Goal: Task Accomplishment & Management: Use online tool/utility

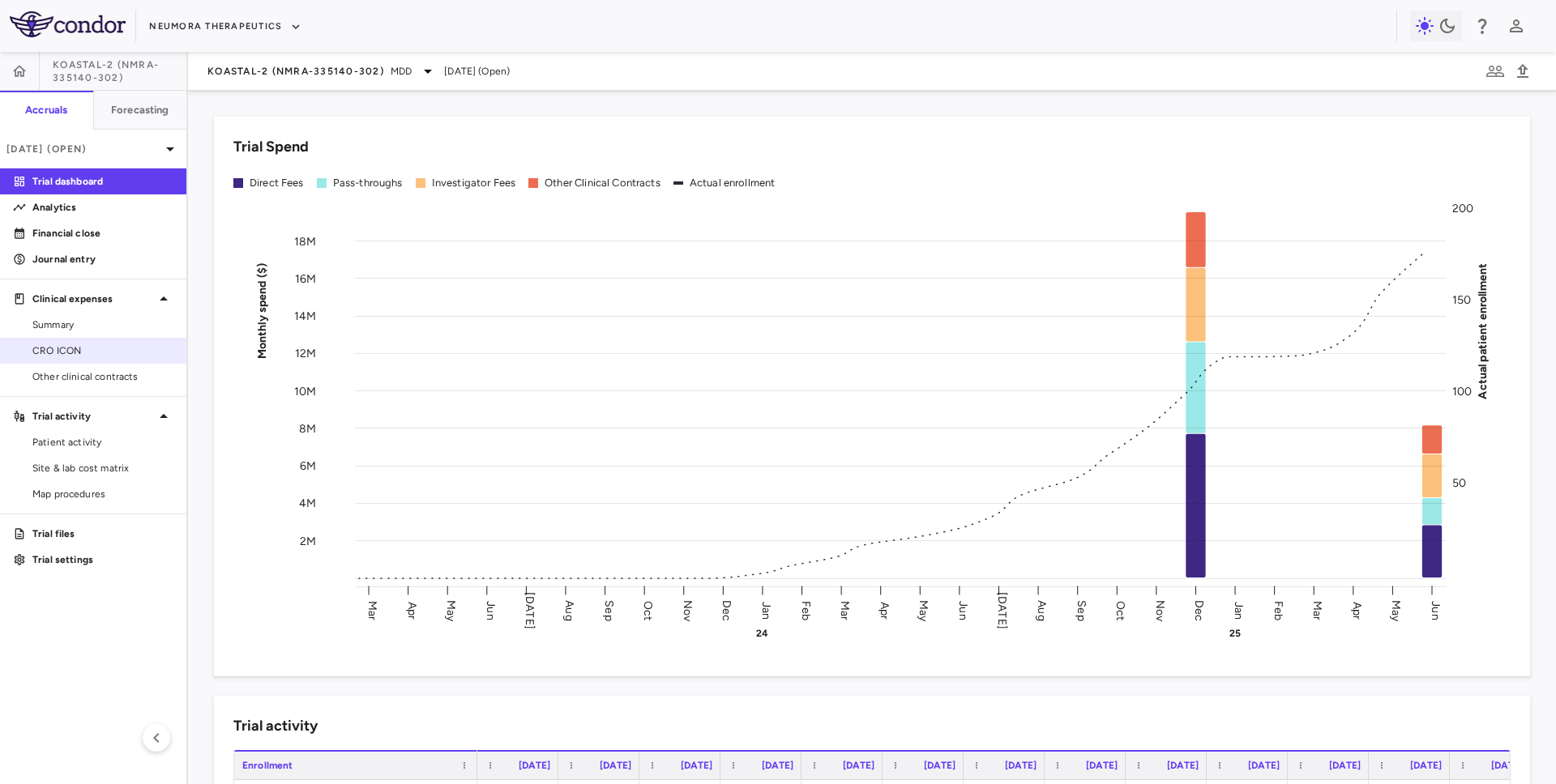
click at [127, 351] on span "CRO ICON" at bounding box center [103, 351] width 141 height 14
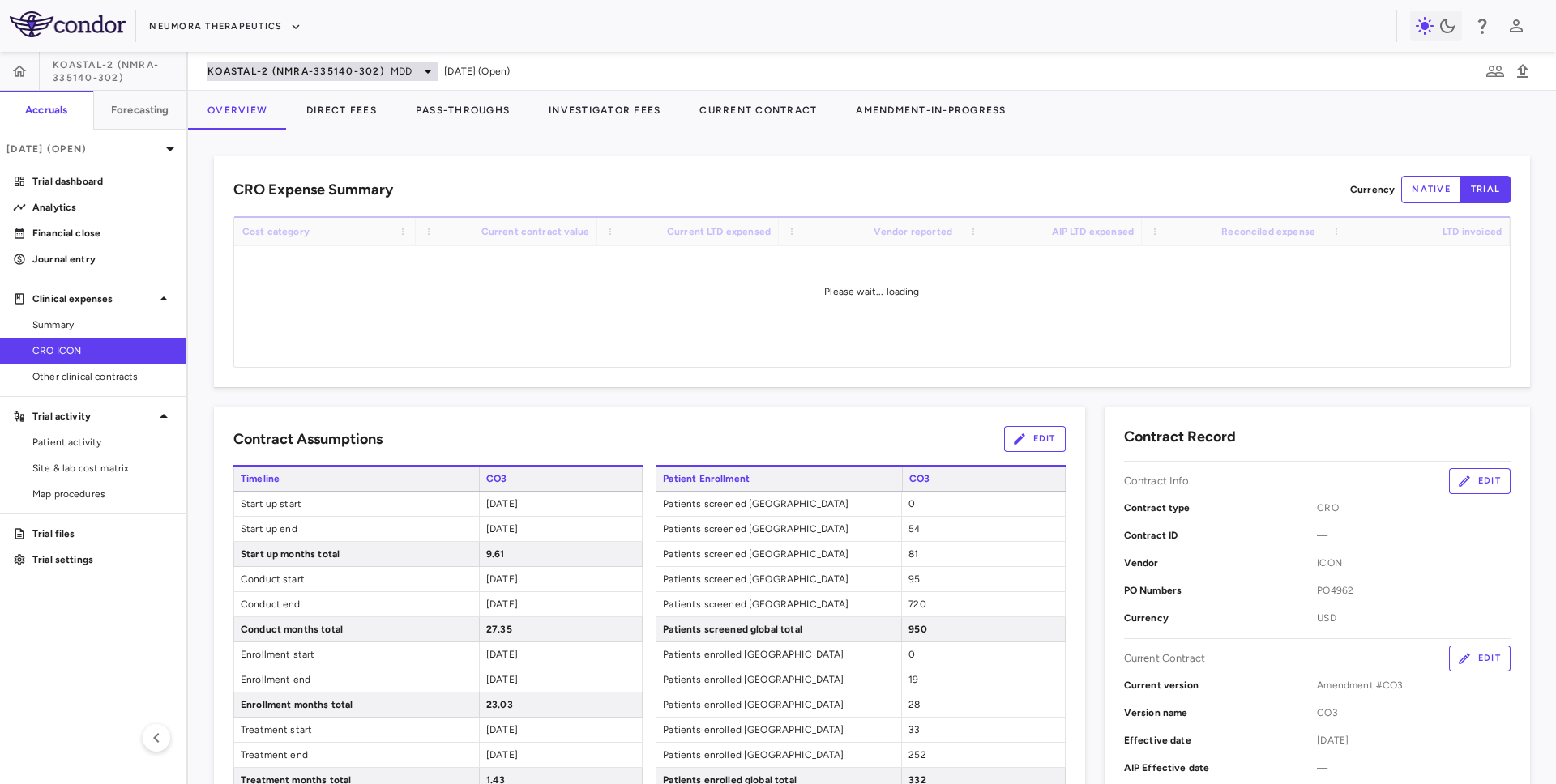
click at [300, 68] on span "KOASTAL-2 (NMRA-335140-302)" at bounding box center [296, 71] width 177 height 13
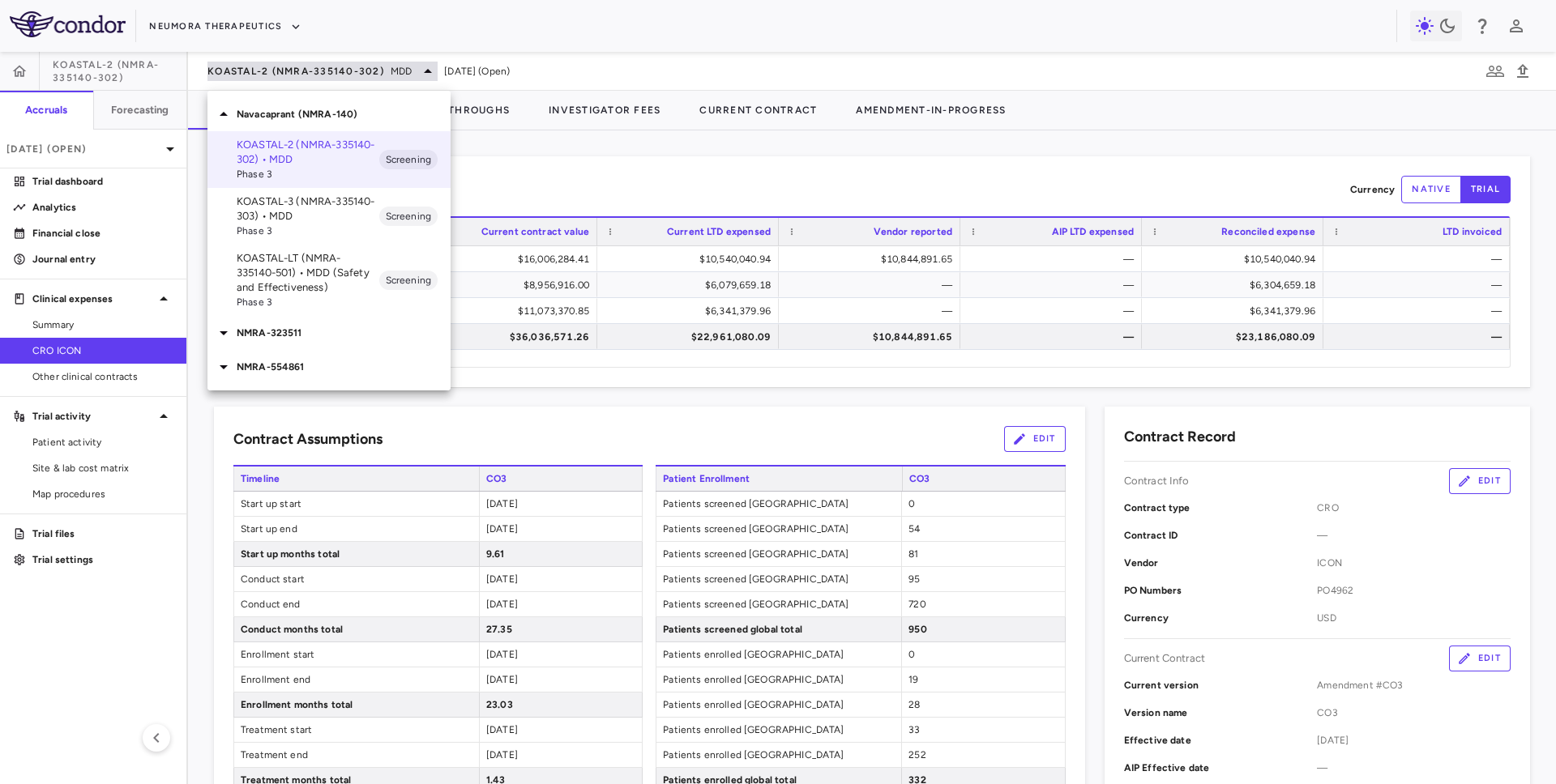
click at [300, 68] on div at bounding box center [778, 392] width 1556 height 784
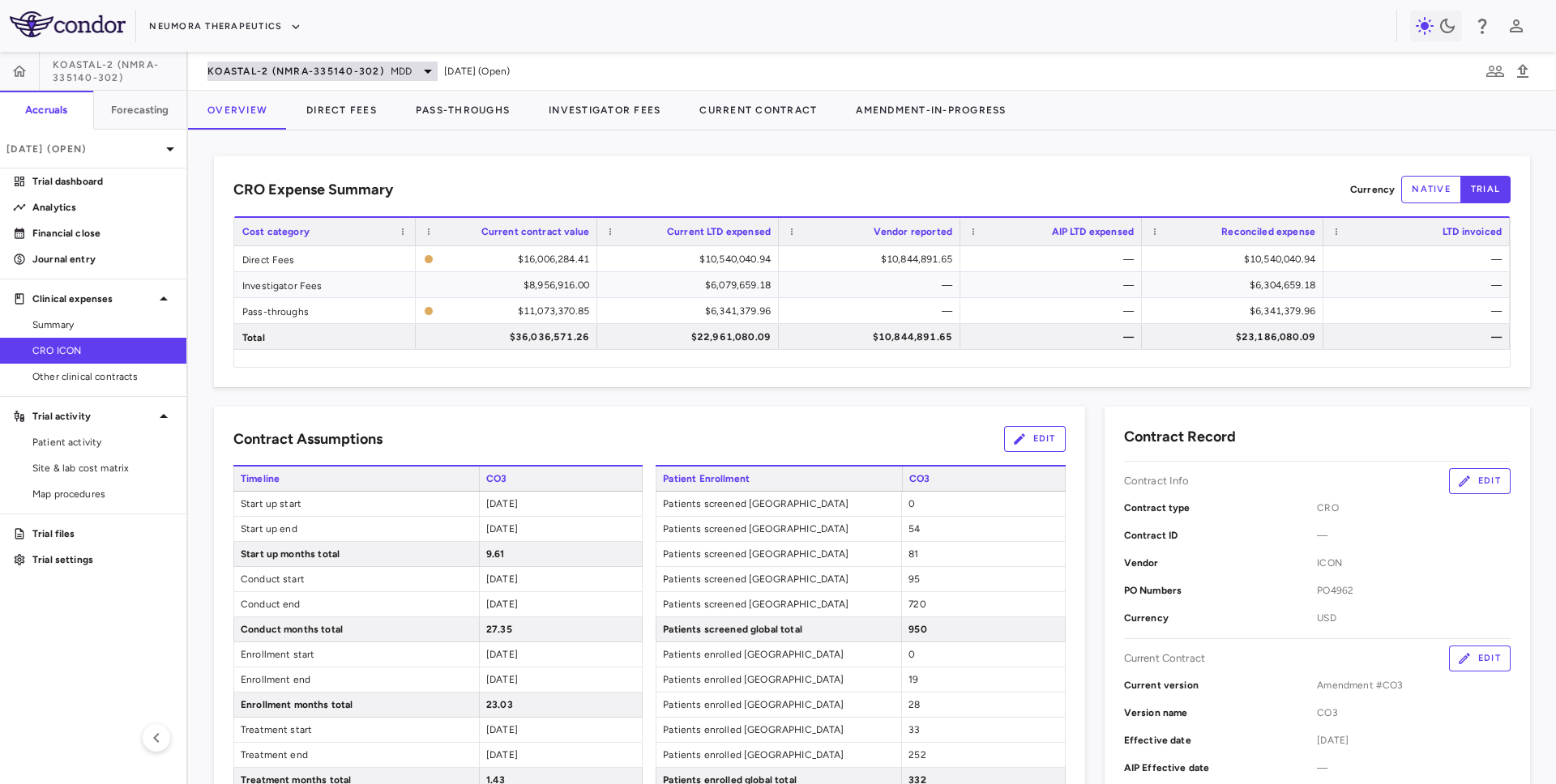
click at [245, 68] on span "KOASTAL-2 (NMRA-335140-302)" at bounding box center [296, 71] width 177 height 13
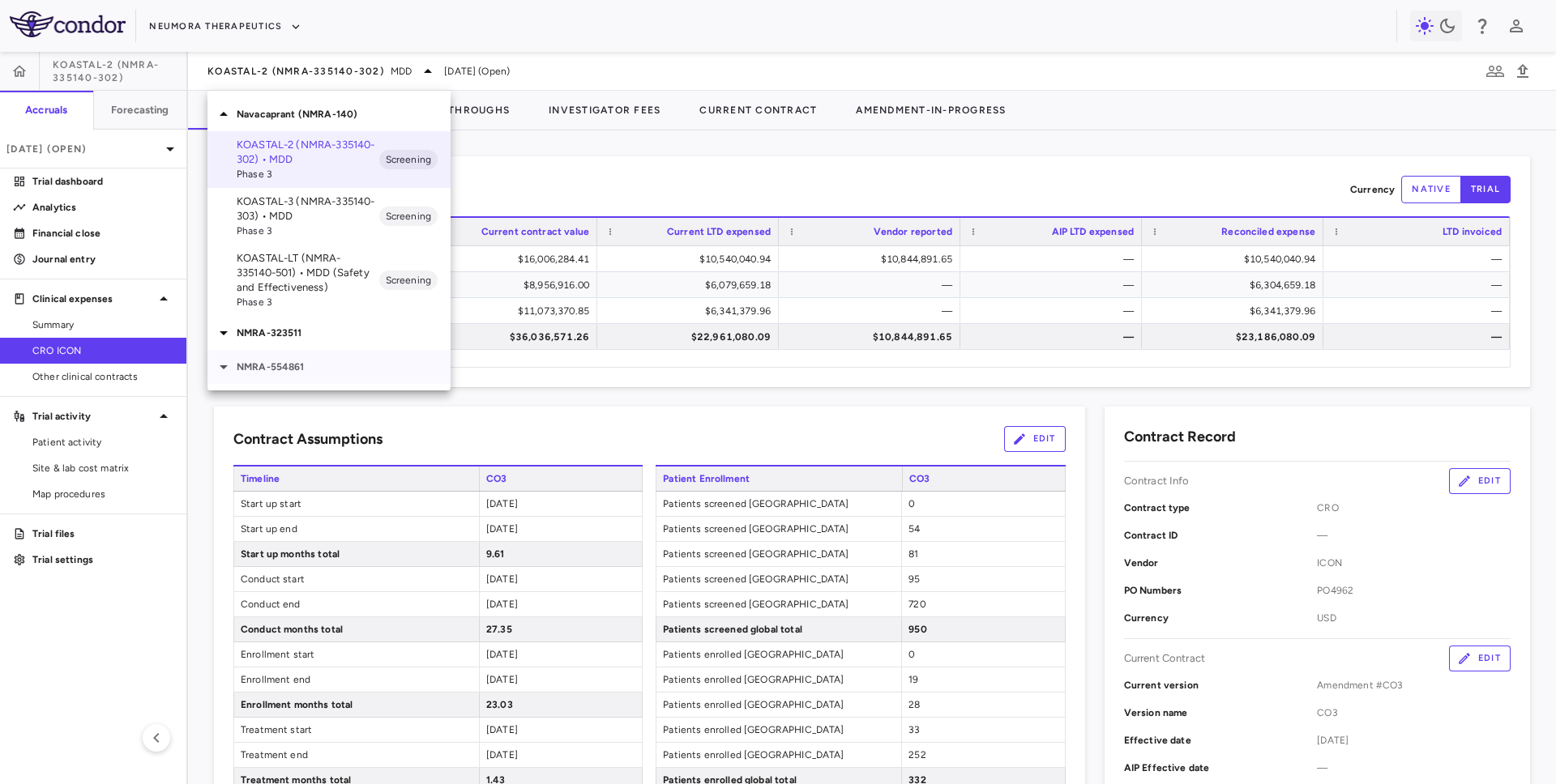
click at [293, 354] on div "NMRA-554861" at bounding box center [329, 367] width 243 height 34
click at [319, 394] on p "NMRA‐554861‐101 • [MEDICAL_DATA]" at bounding box center [308, 405] width 142 height 29
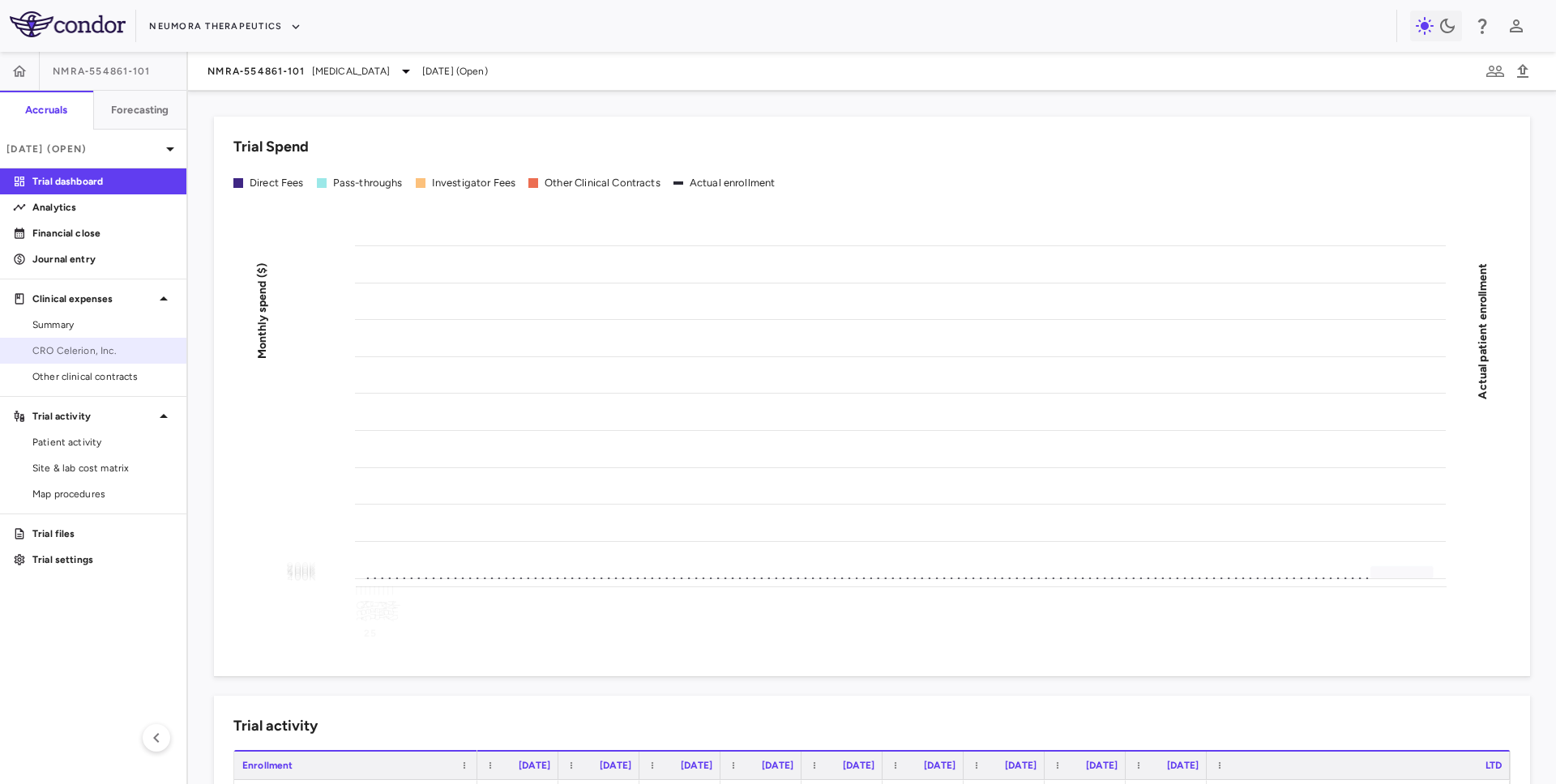
click at [116, 354] on span "CRO Celerion, Inc." at bounding box center [103, 351] width 141 height 14
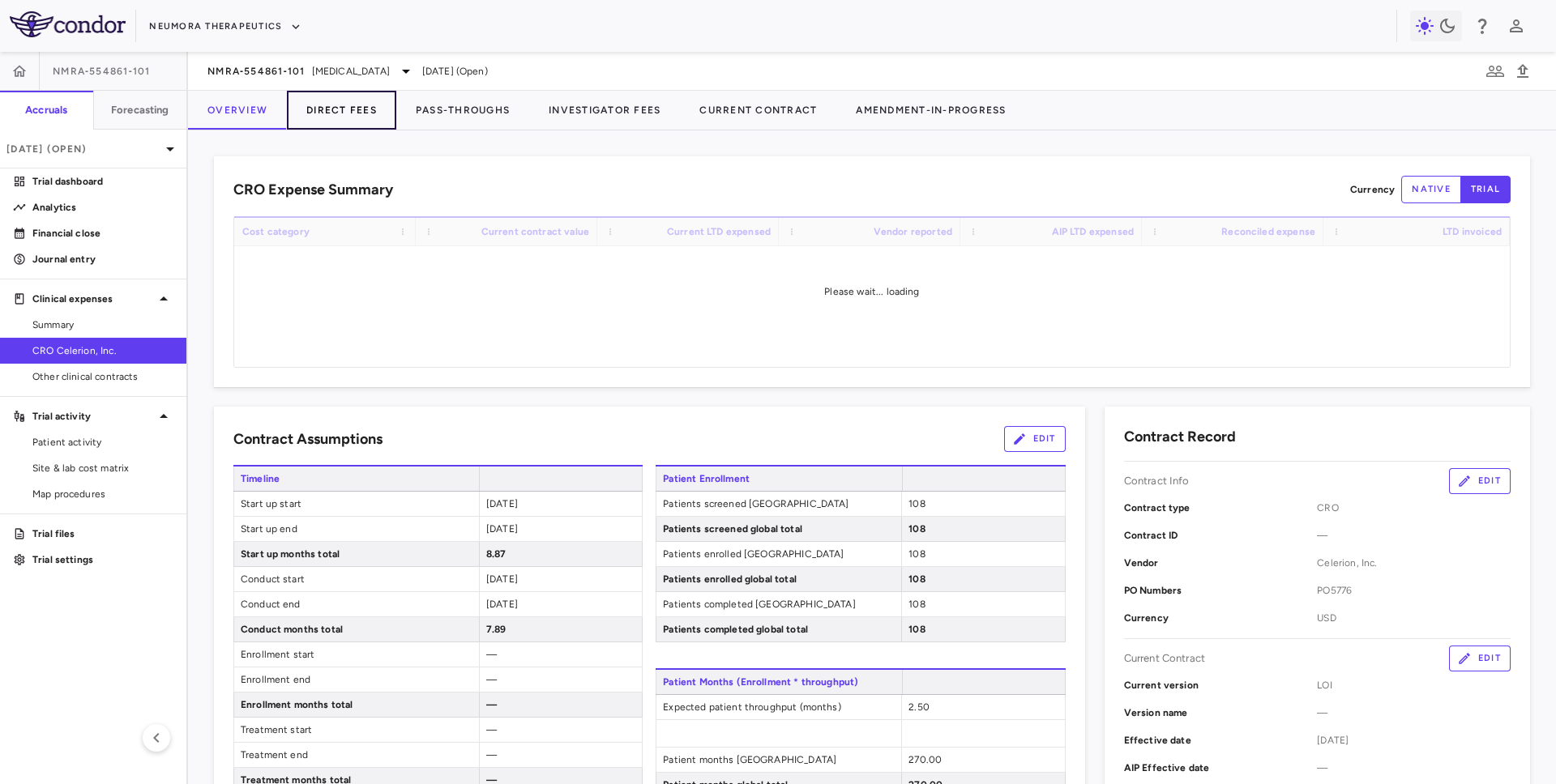
click at [334, 115] on button "Direct Fees" at bounding box center [341, 110] width 109 height 39
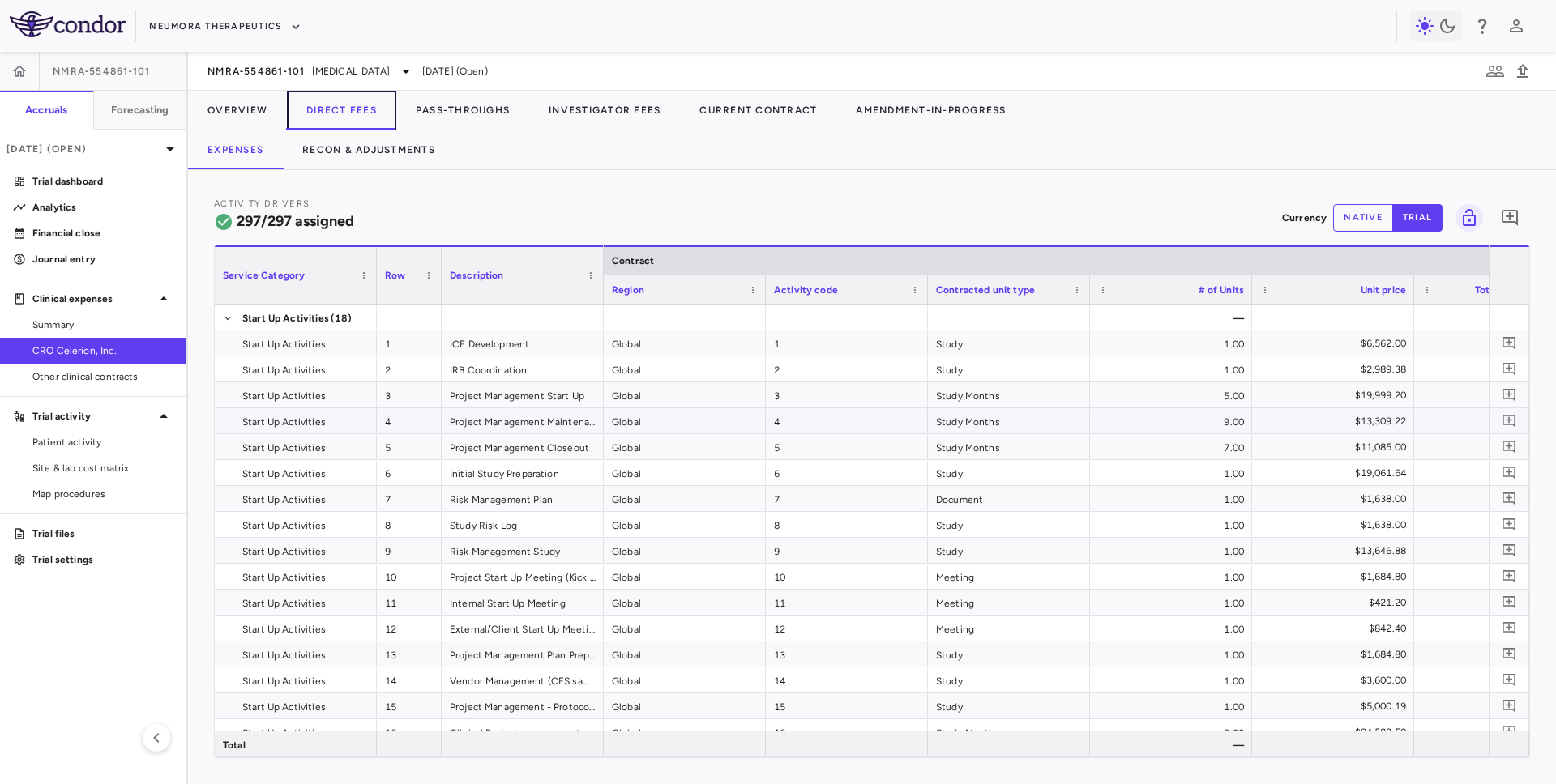
scroll to position [0, 663]
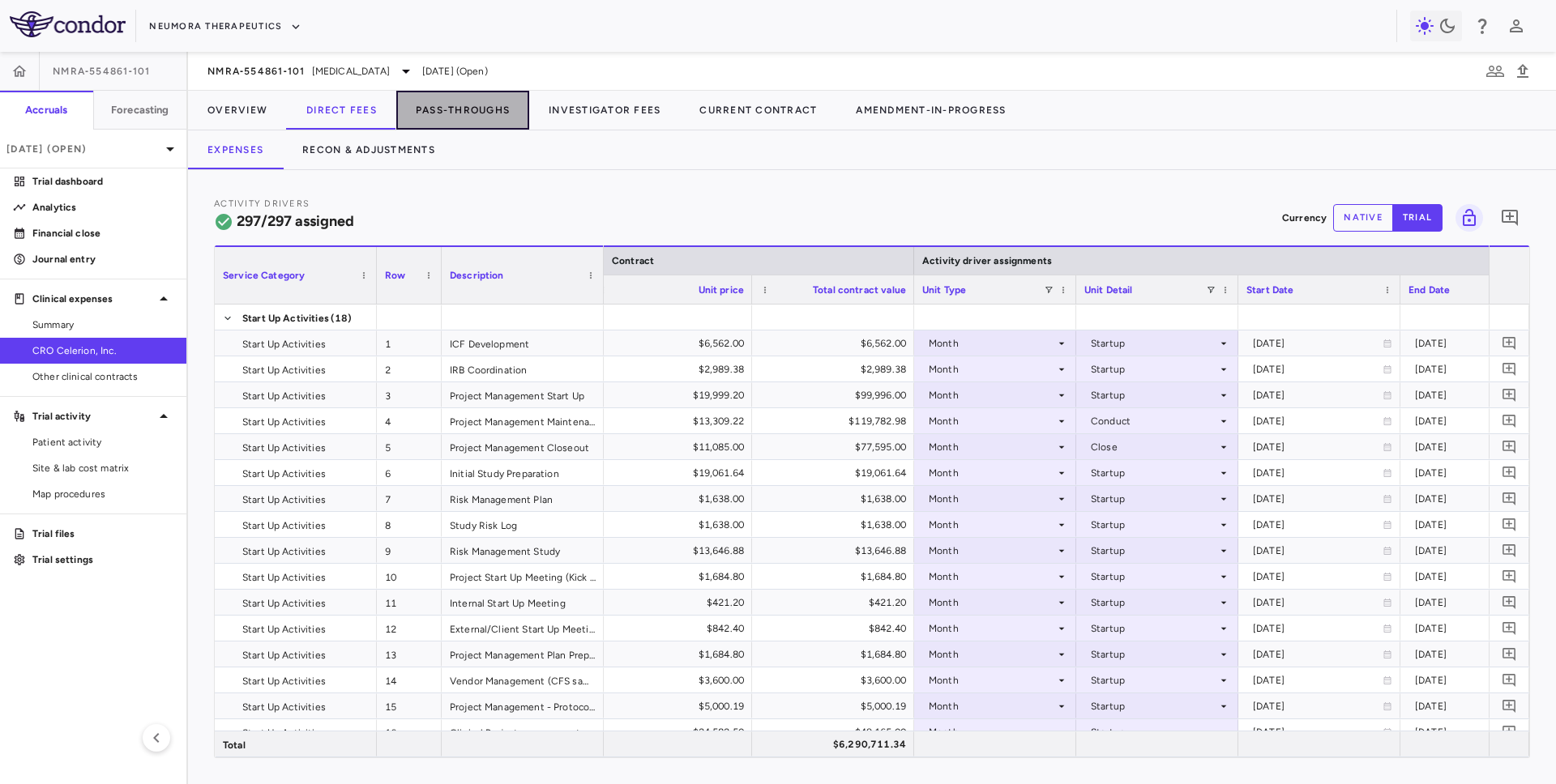
click at [460, 111] on button "Pass-Throughs" at bounding box center [462, 110] width 133 height 39
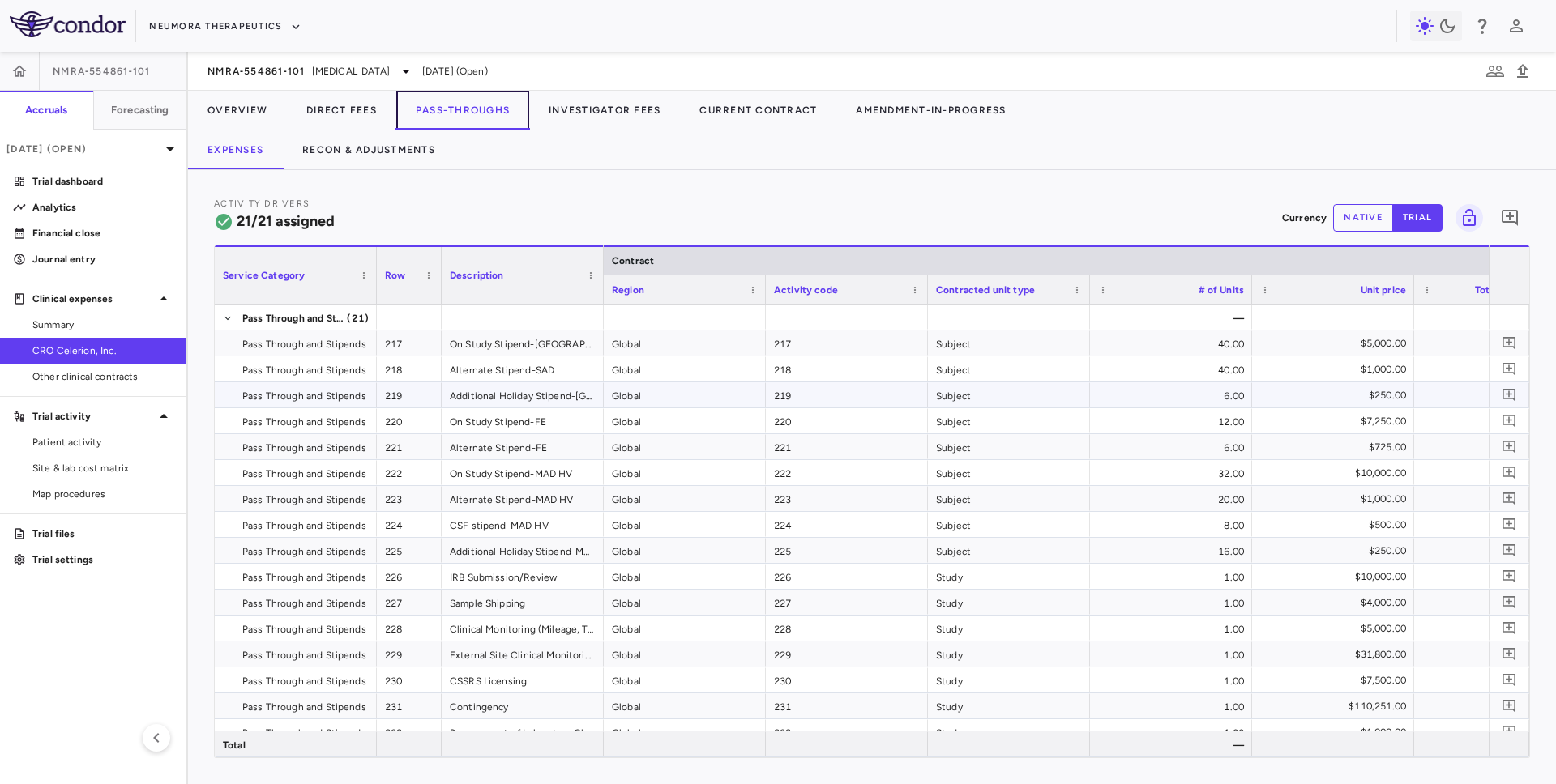
scroll to position [169, 0]
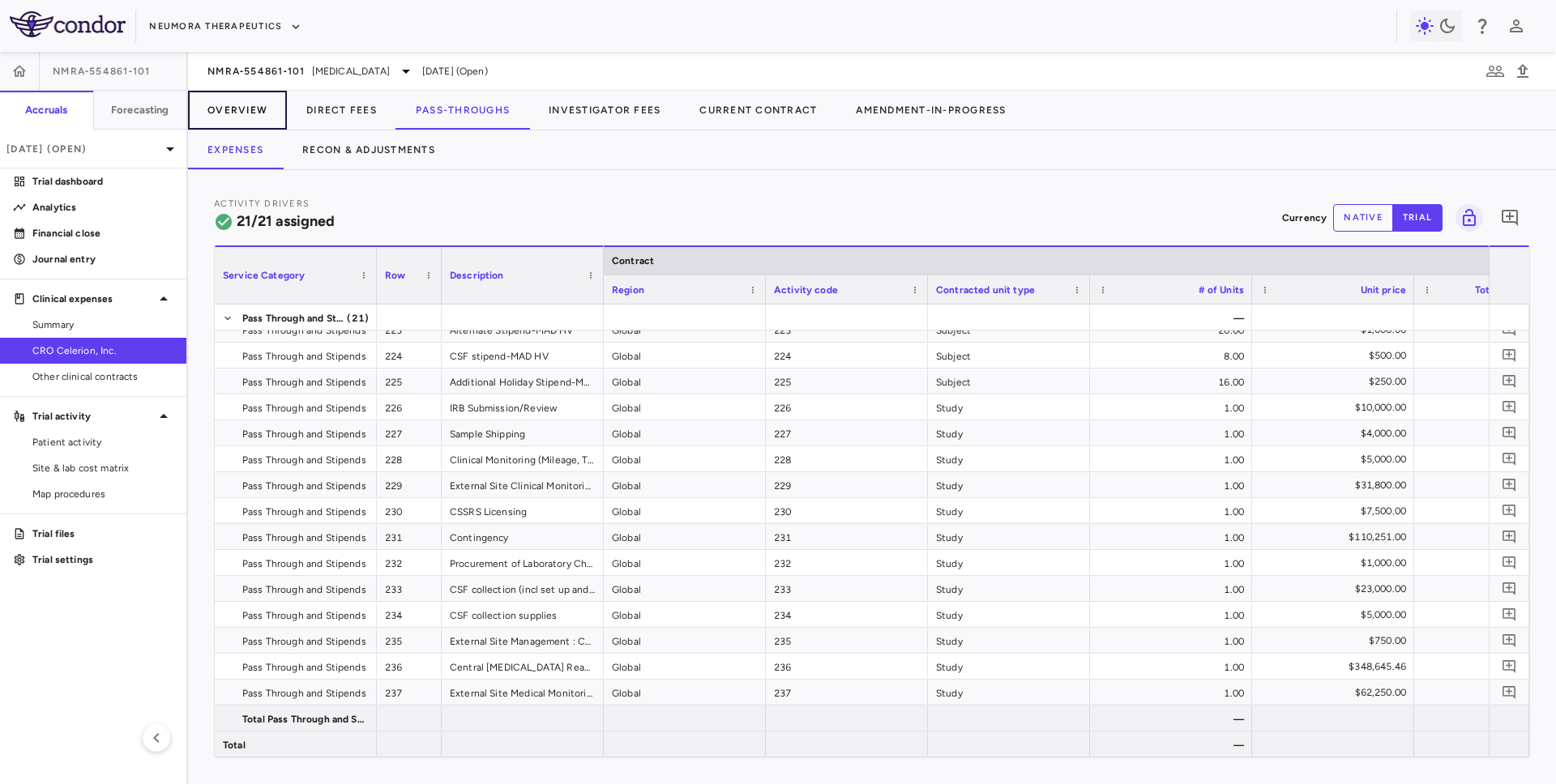
click at [250, 105] on button "Overview" at bounding box center [238, 110] width 99 height 39
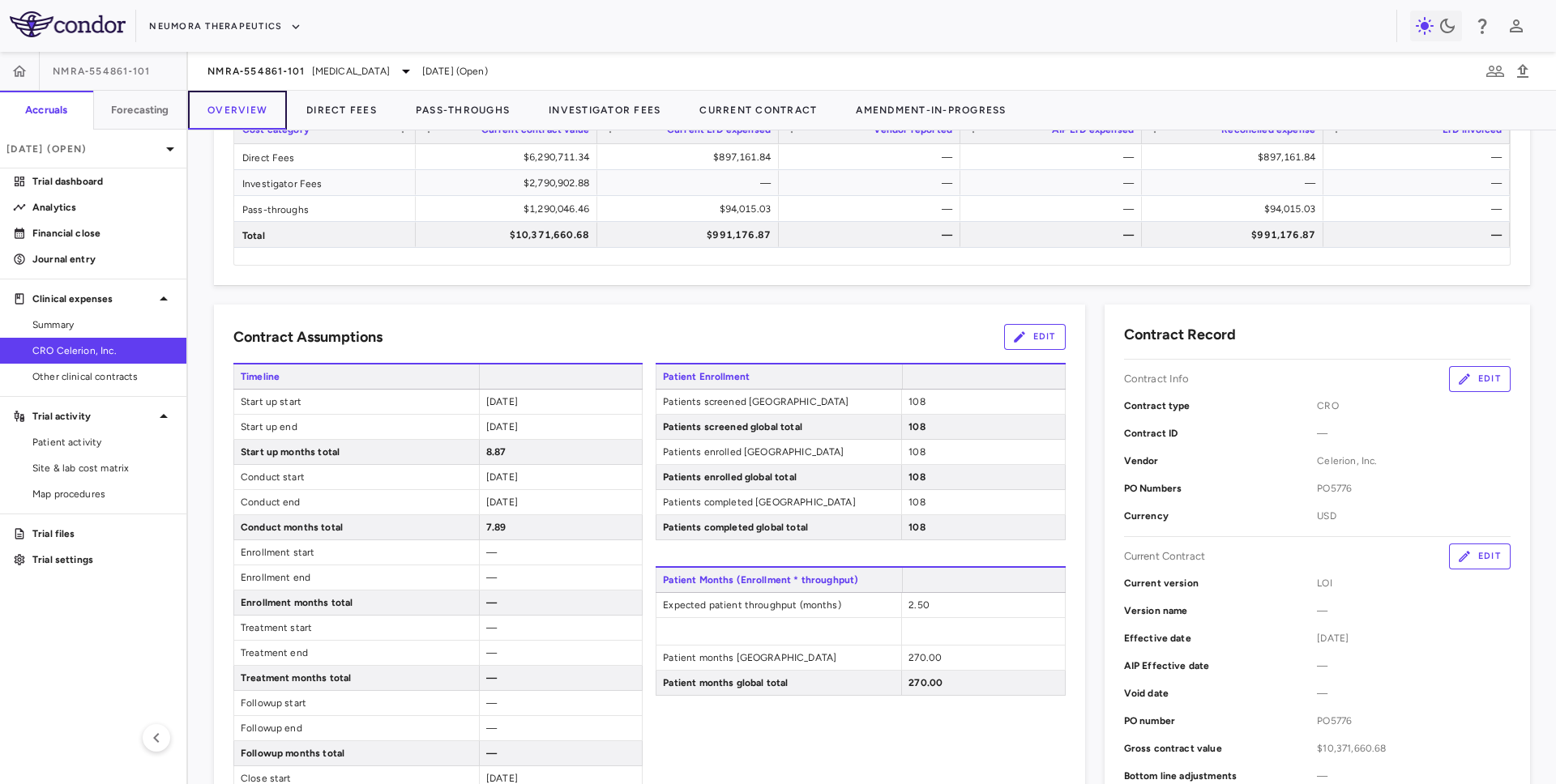
scroll to position [111, 0]
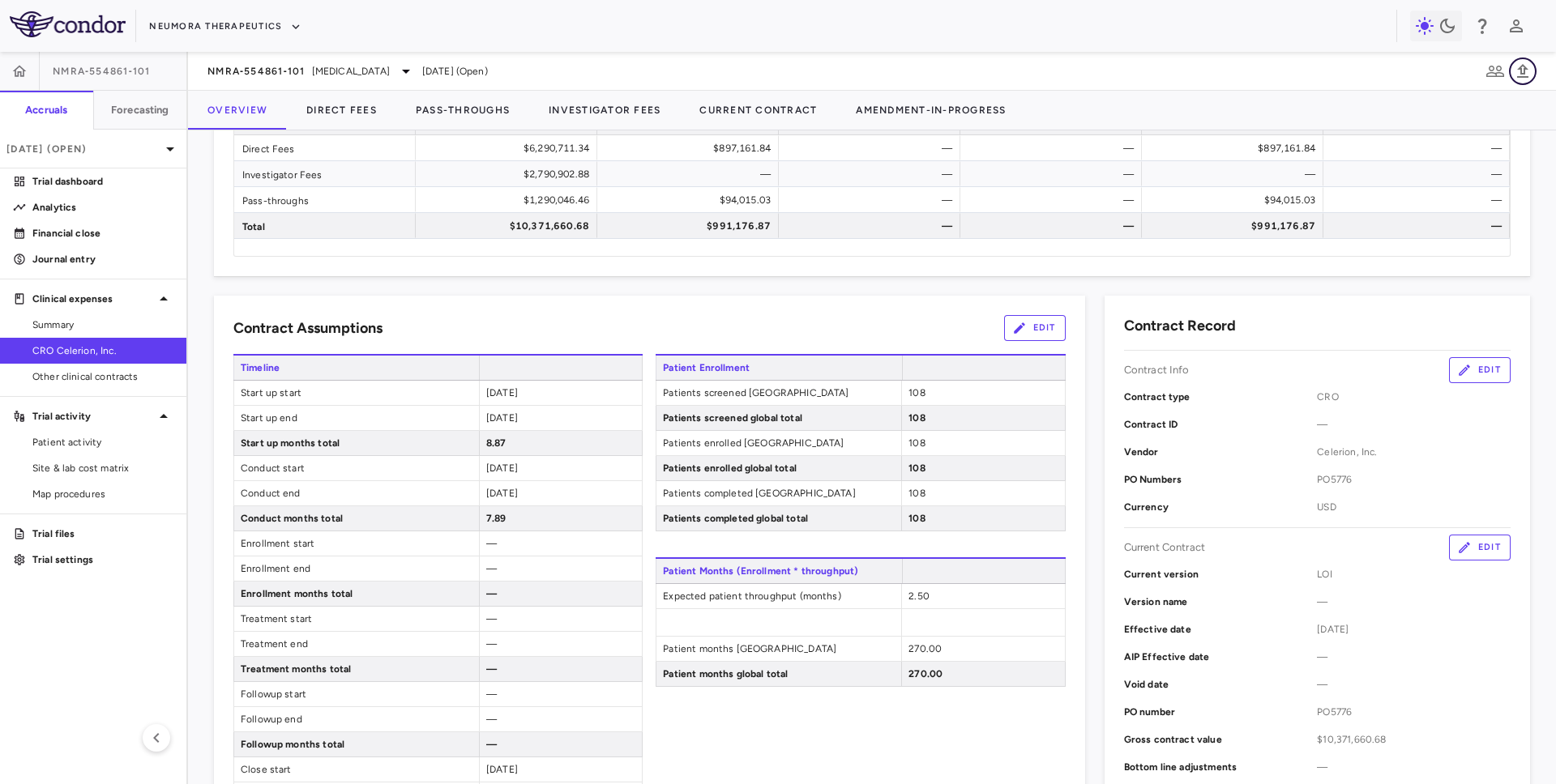
click at [1529, 70] on icon "button" at bounding box center [1524, 71] width 20 height 20
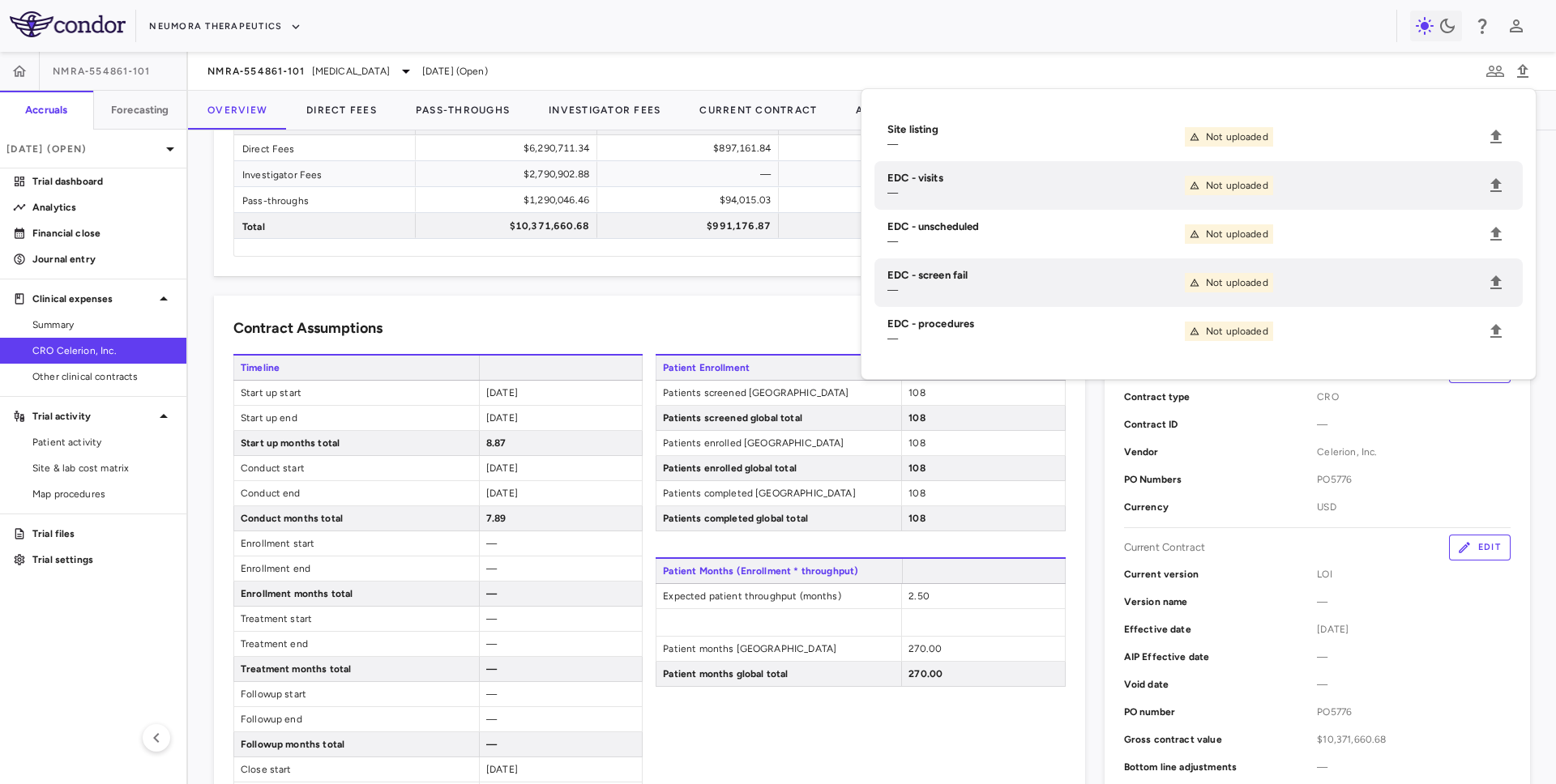
click at [689, 332] on div "Contract Assumptions Edit" at bounding box center [649, 328] width 832 height 26
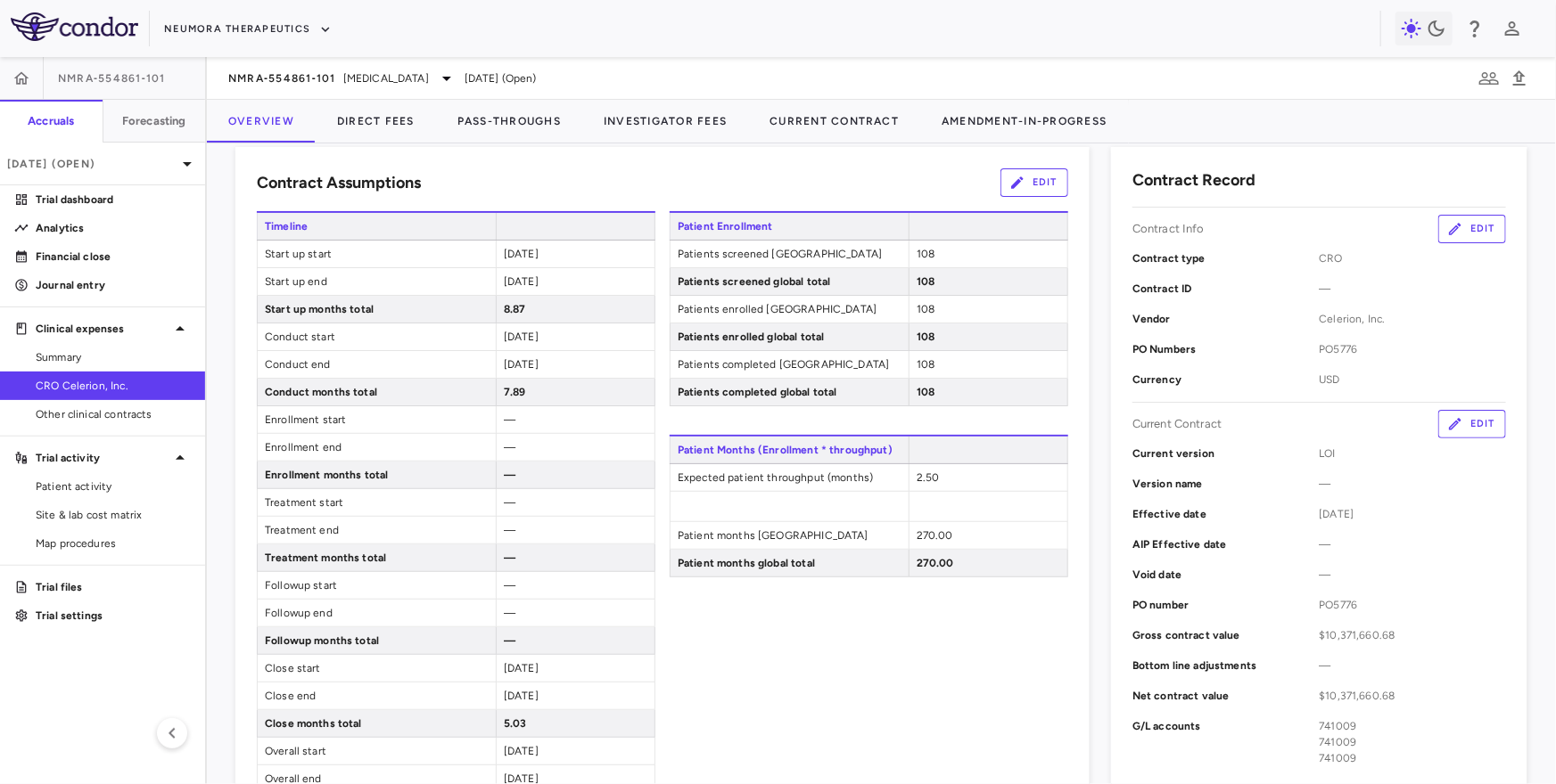
scroll to position [169, 0]
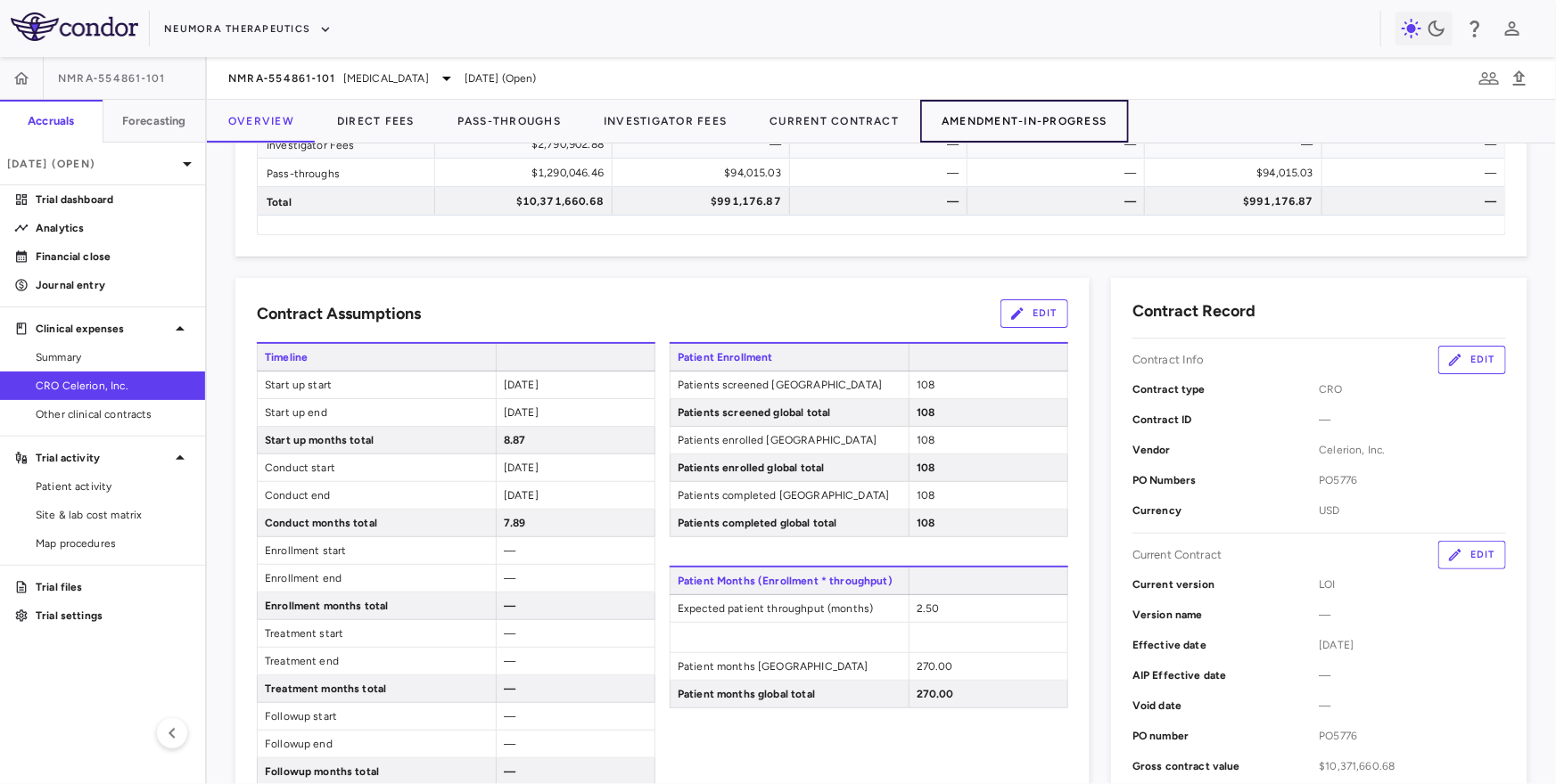
click at [960, 117] on button "Amendment-In-Progress" at bounding box center [1023, 121] width 207 height 43
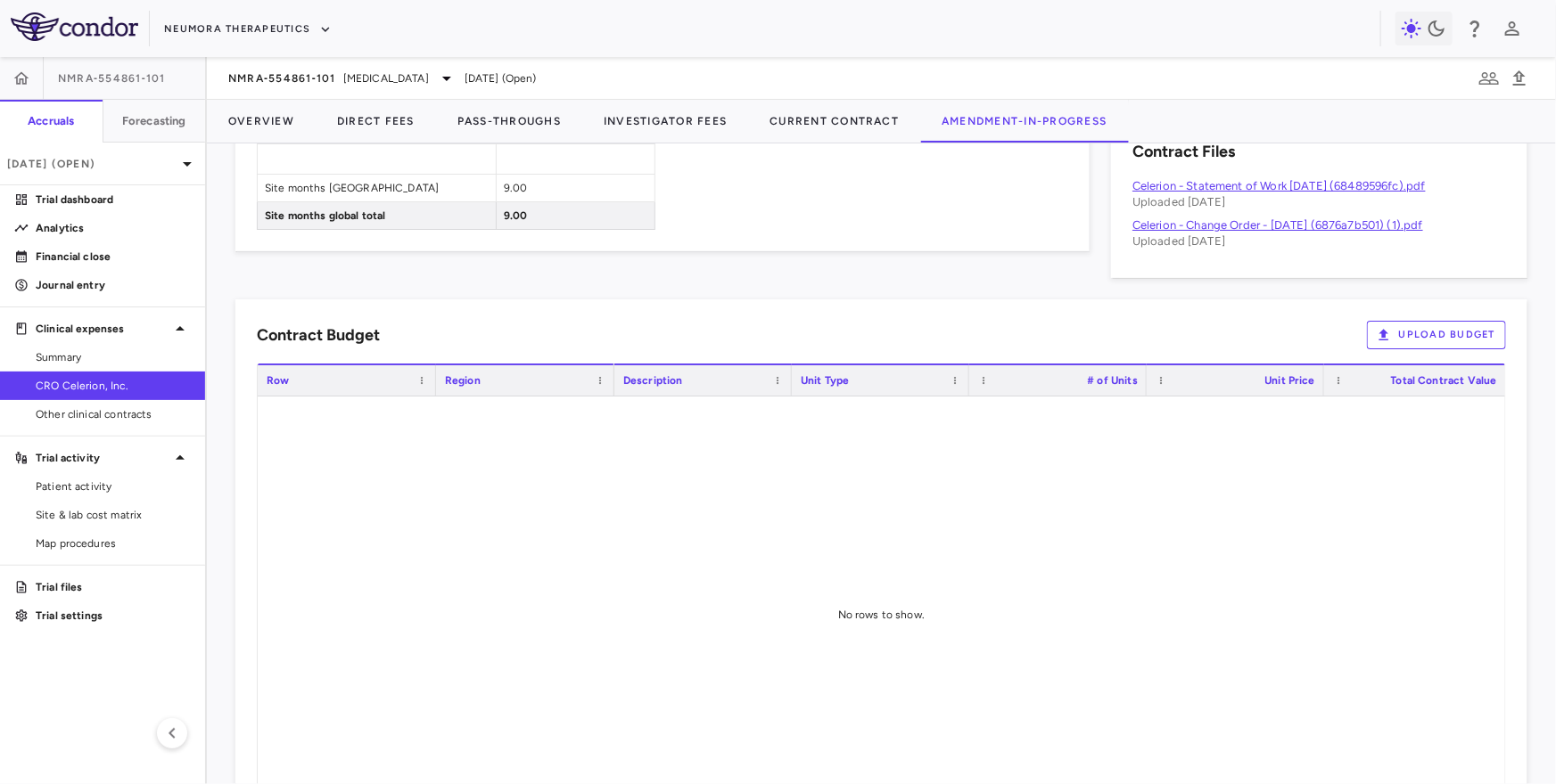
scroll to position [947, 0]
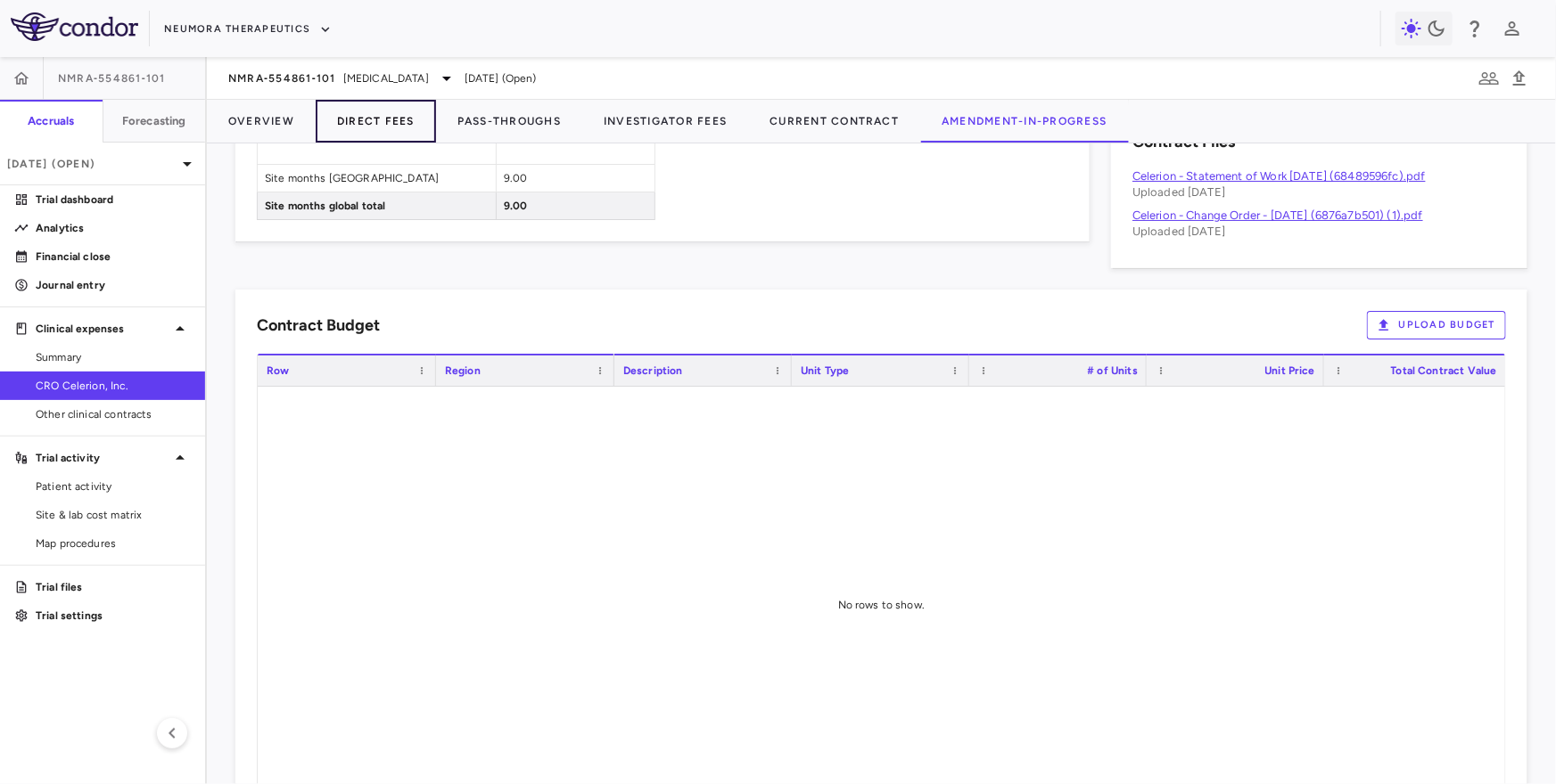
click at [390, 112] on button "Direct Fees" at bounding box center [375, 121] width 120 height 43
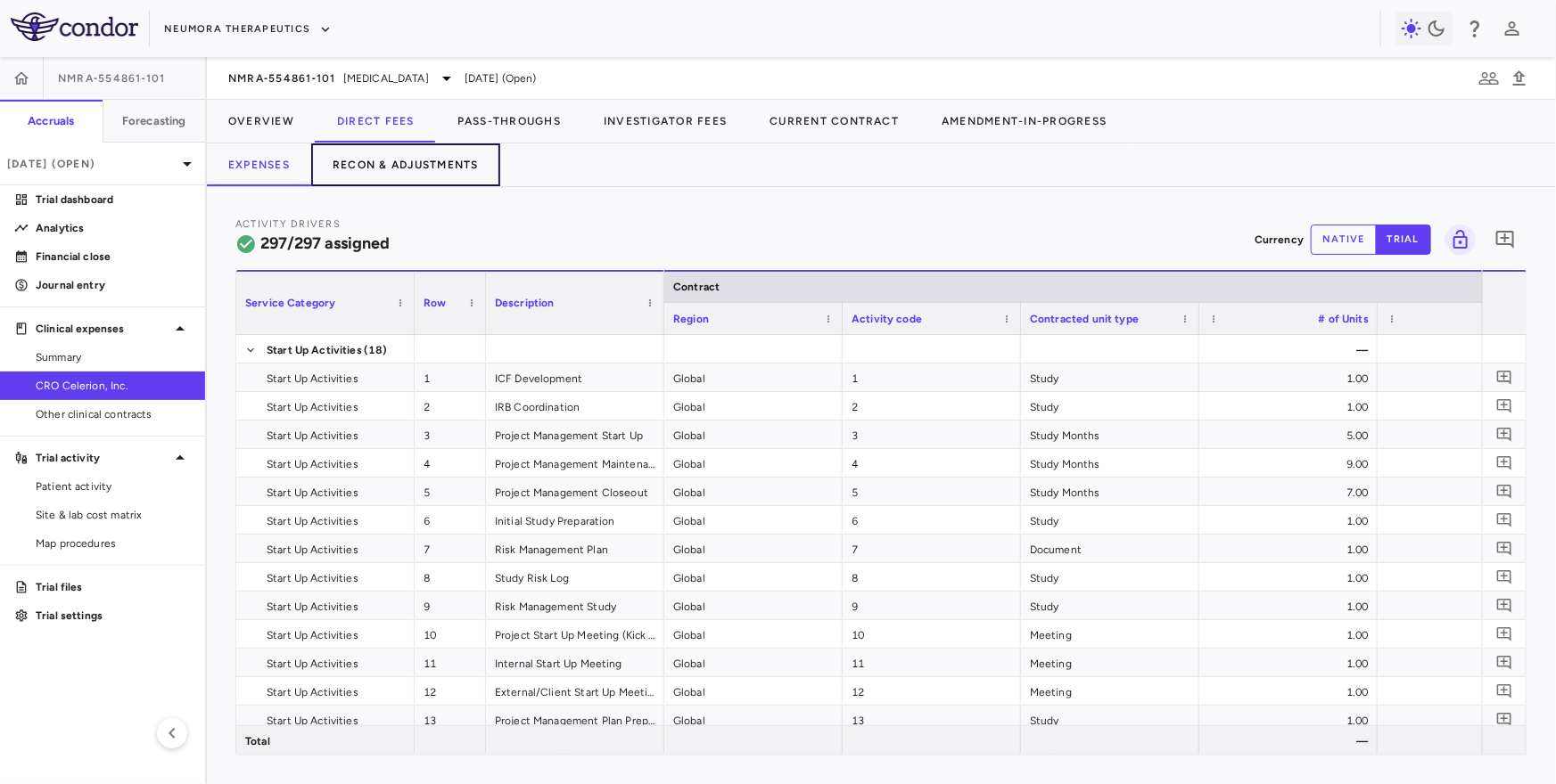
click at [430, 161] on button "Recon & Adjustments" at bounding box center [406, 165] width 189 height 43
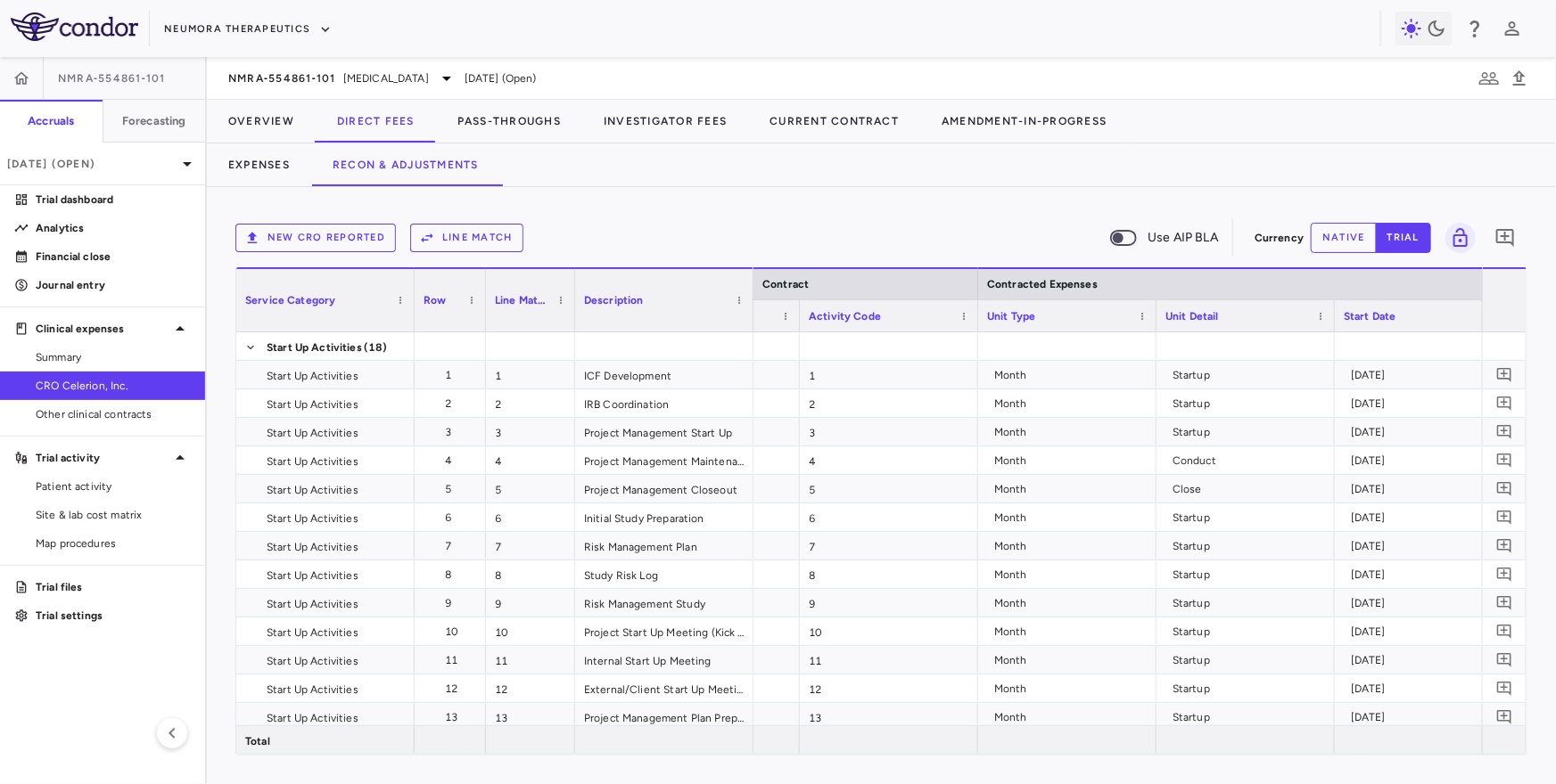
click at [500, 244] on button "Line Match" at bounding box center [467, 238] width 113 height 29
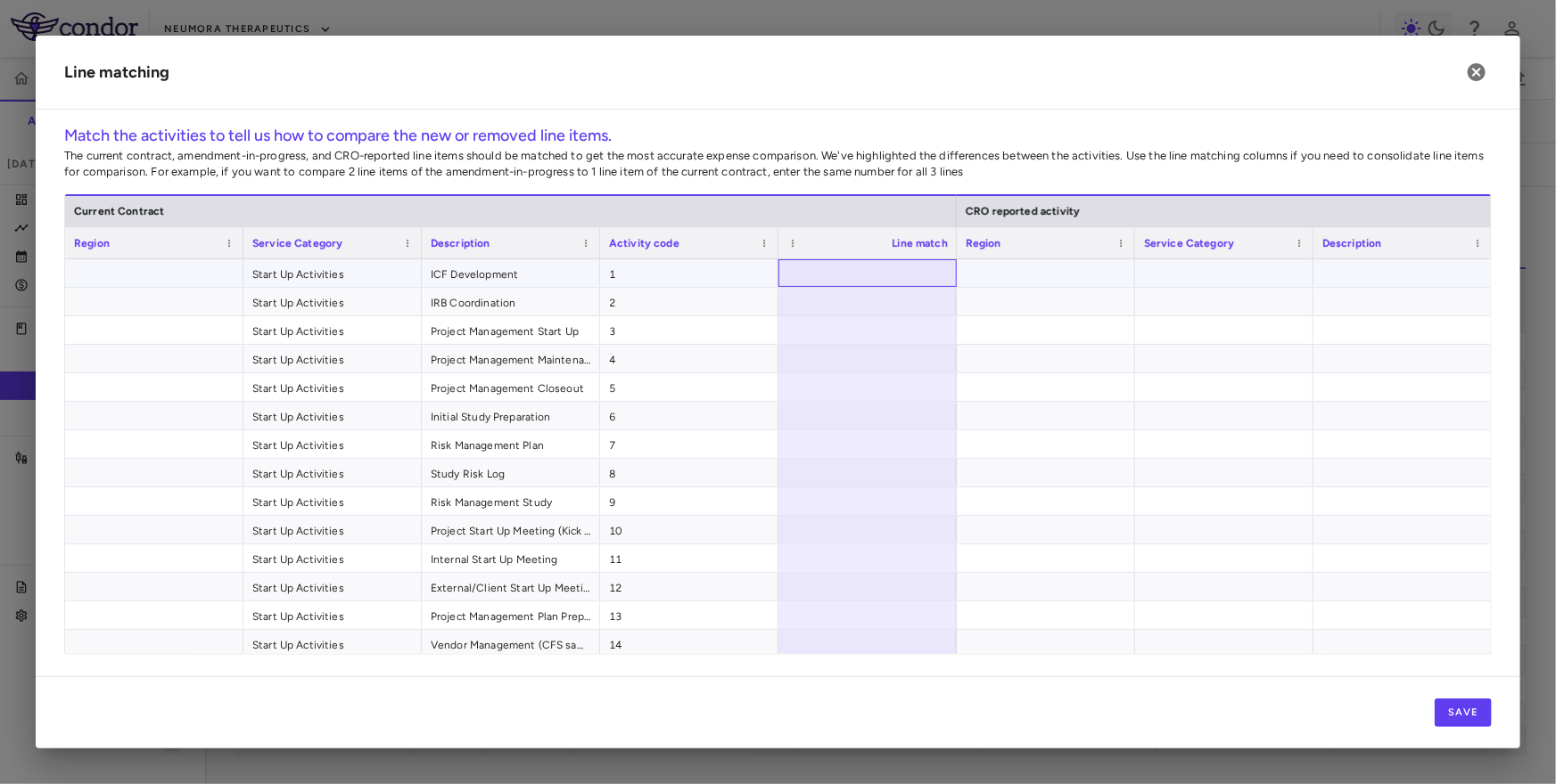
click at [895, 278] on div at bounding box center [868, 274] width 179 height 28
type input "*"
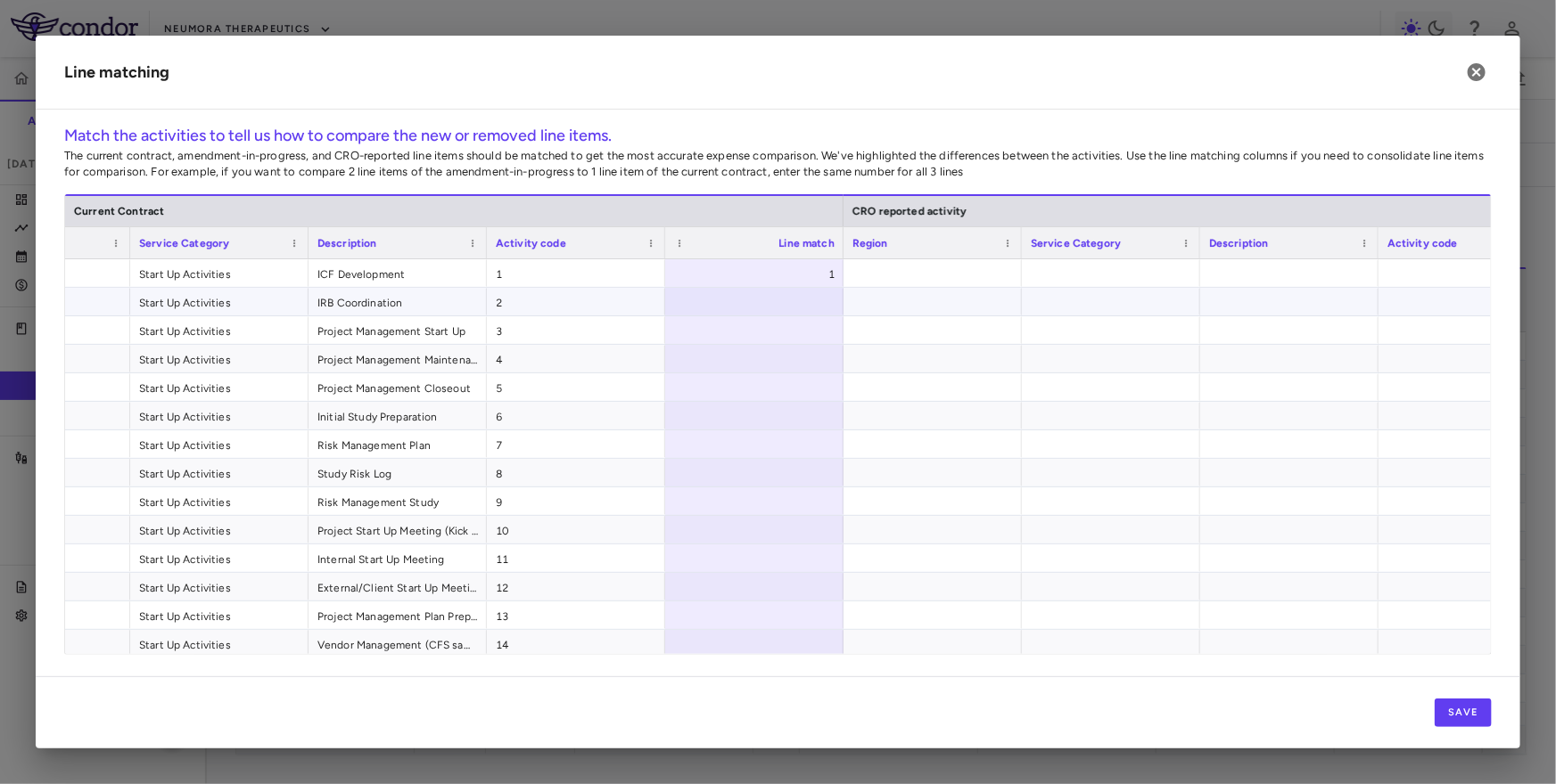
click at [818, 299] on div at bounding box center [755, 301] width 179 height 28
type input "*"
click at [771, 340] on div at bounding box center [755, 330] width 179 height 28
type input "*"
click at [892, 374] on div at bounding box center [933, 388] width 179 height 28
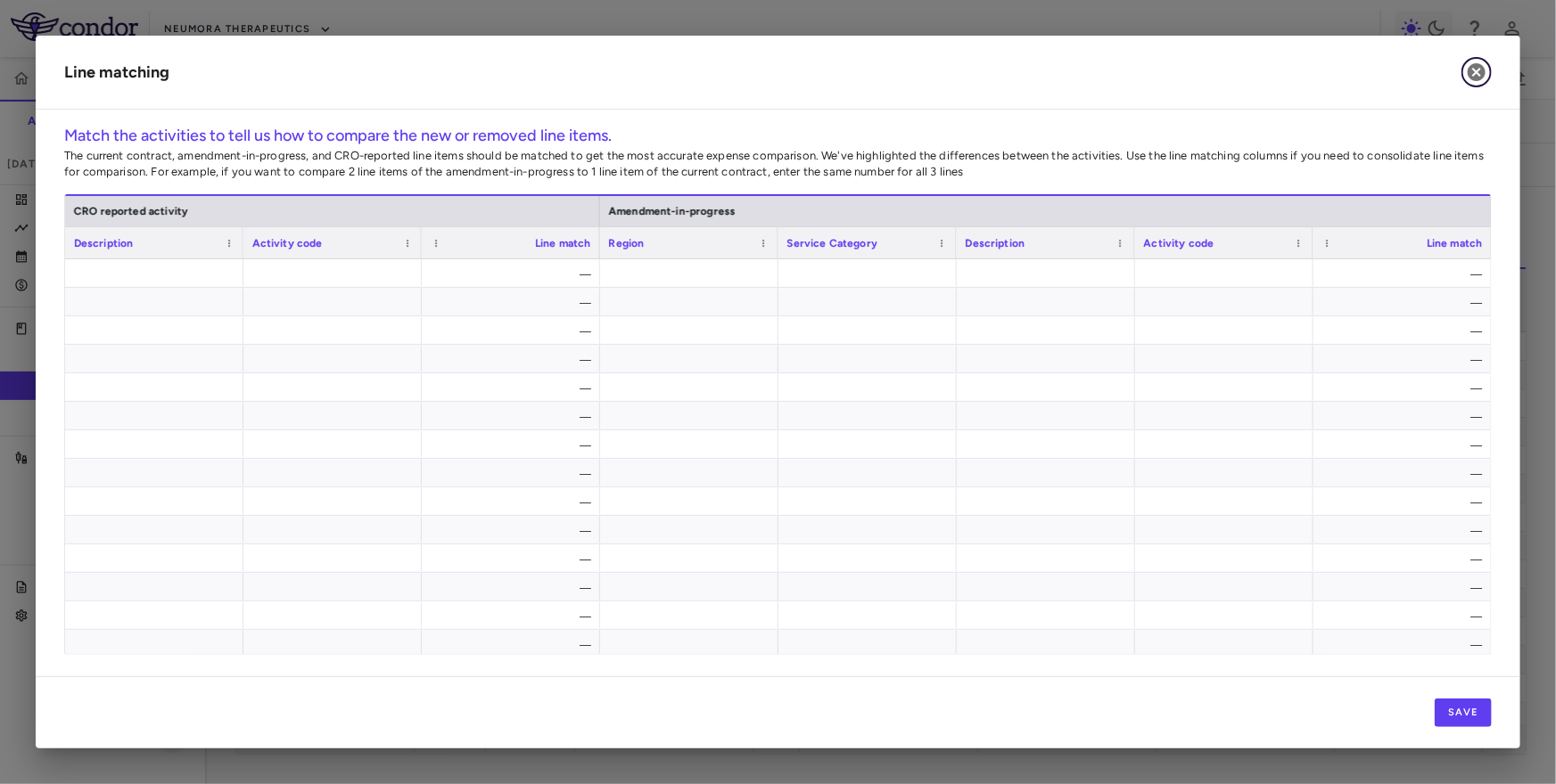
click at [1475, 66] on icon "button" at bounding box center [1477, 72] width 18 height 18
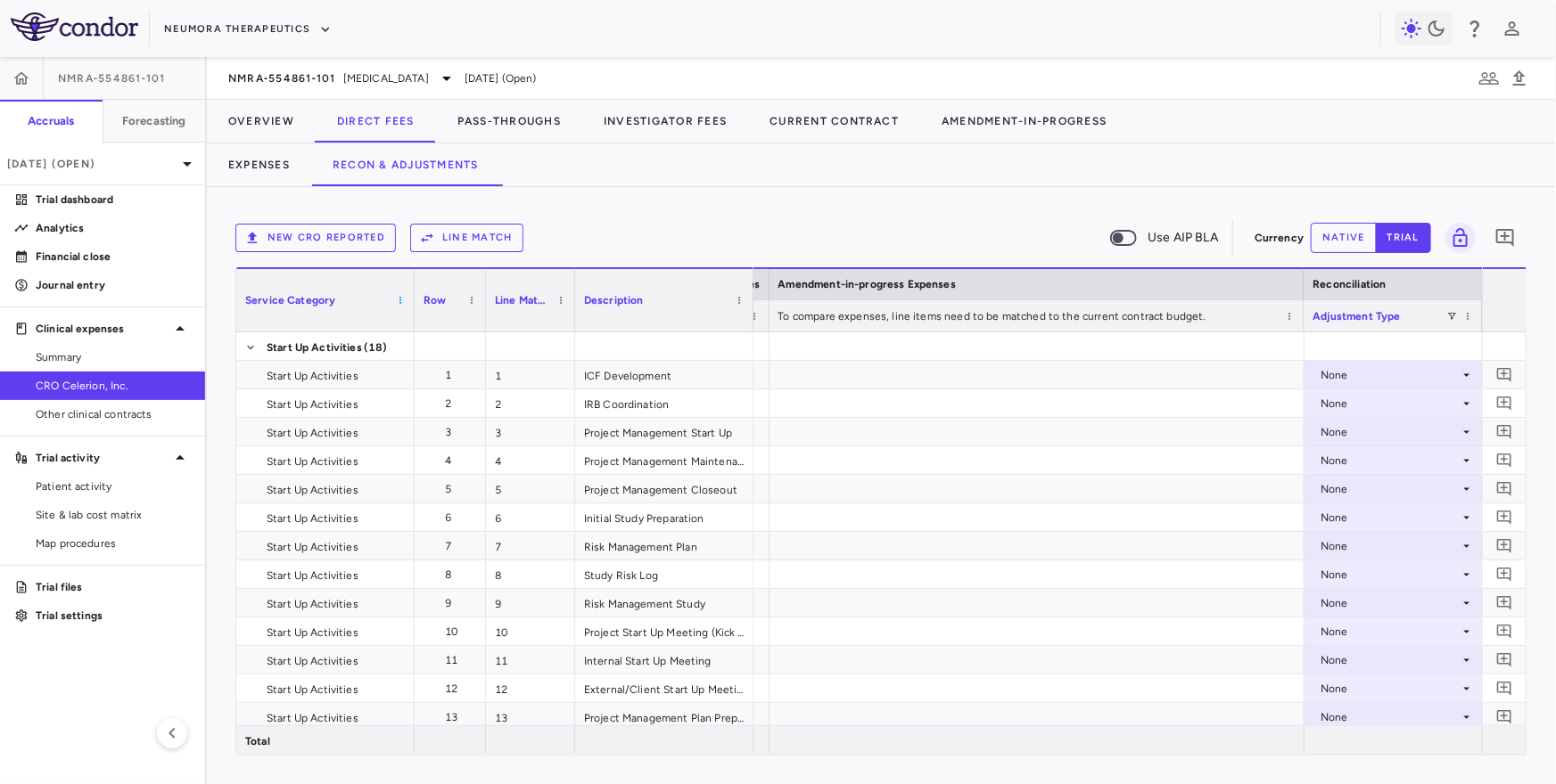
click at [398, 300] on span at bounding box center [400, 300] width 11 height 11
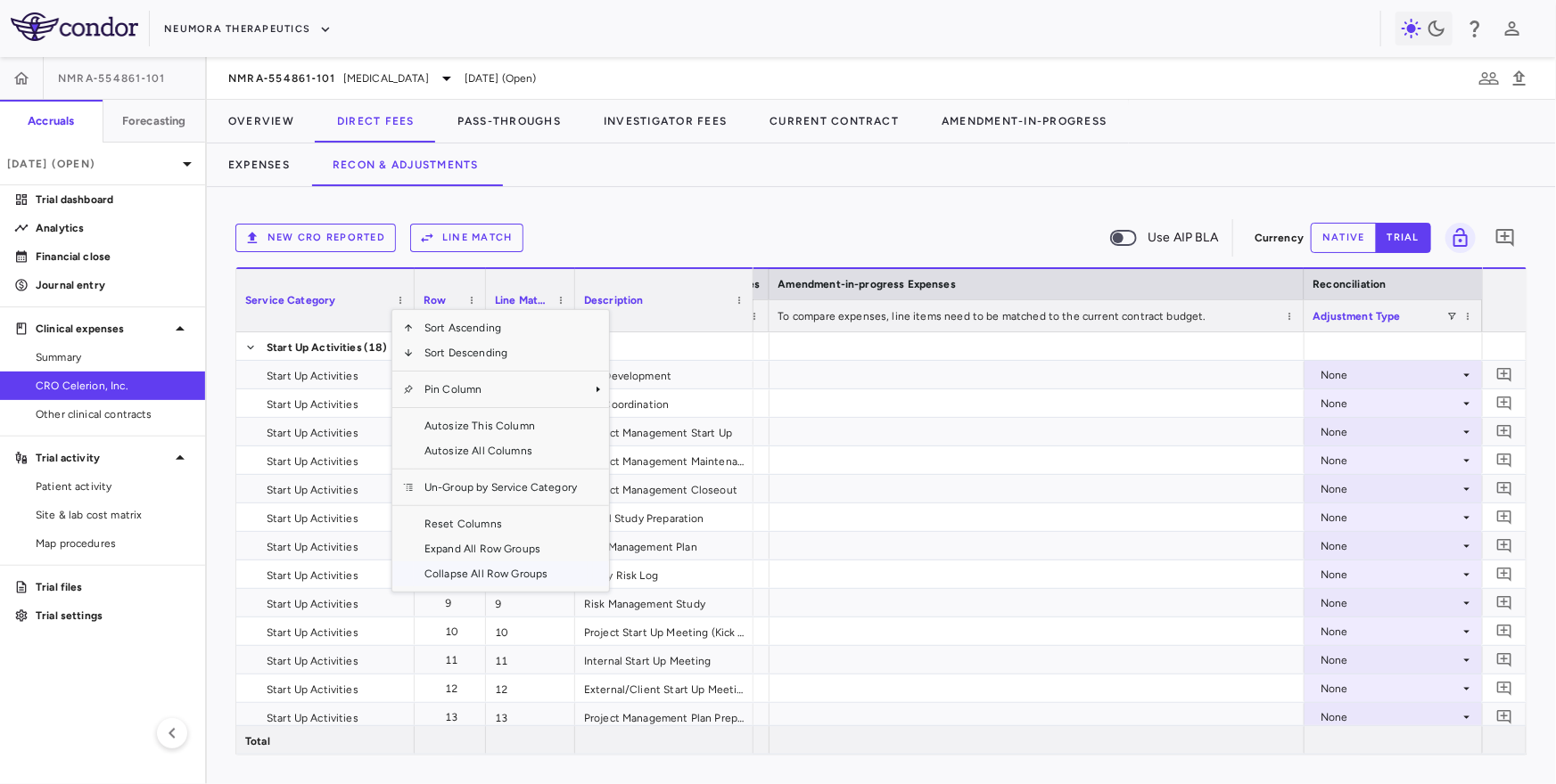
click at [434, 566] on span "Collapse All Row Groups" at bounding box center [500, 573] width 174 height 25
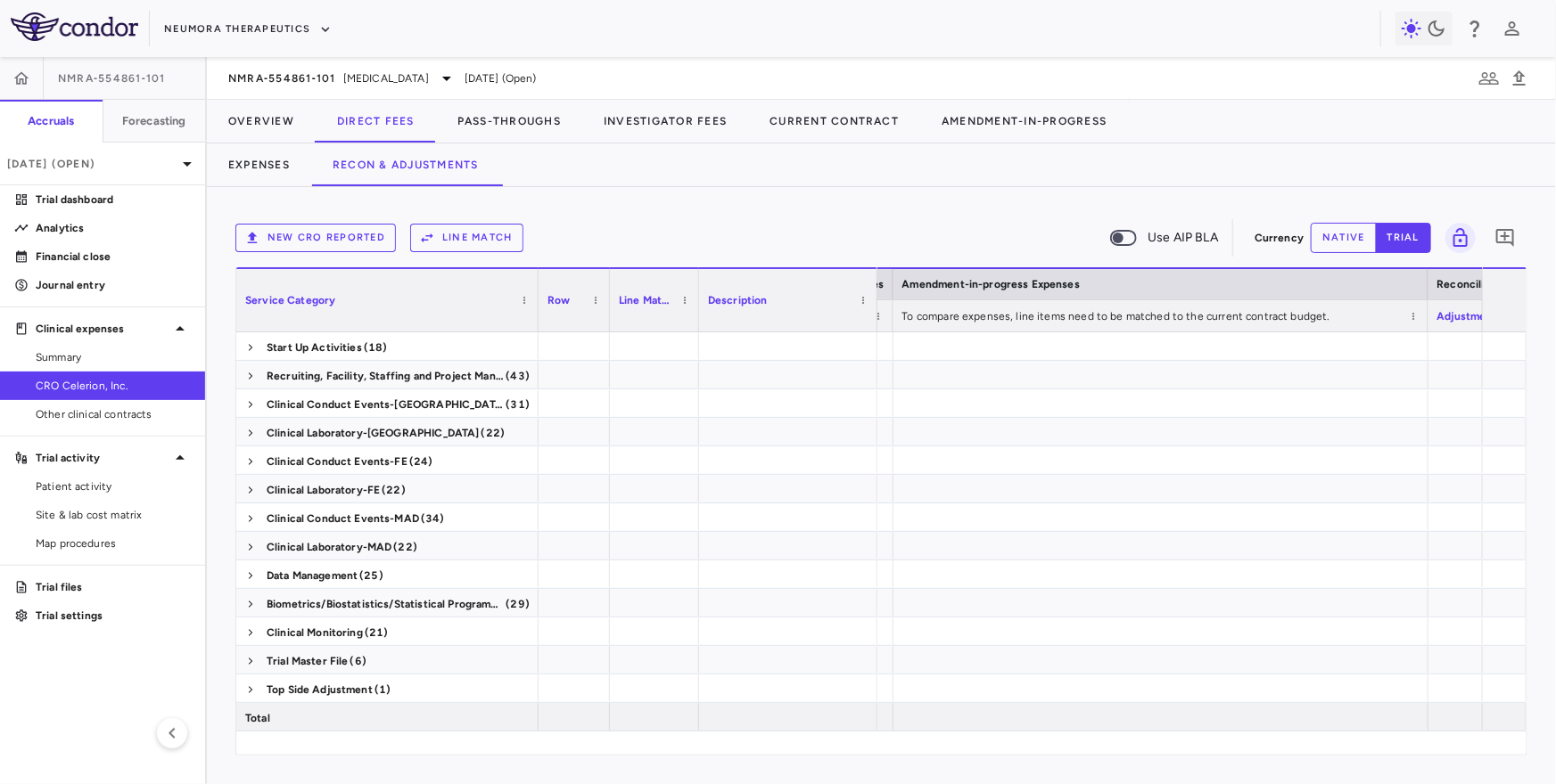
drag, startPoint x: 412, startPoint y: 316, endPoint x: 561, endPoint y: 330, distance: 149.7
click at [541, 330] on div at bounding box center [538, 300] width 7 height 62
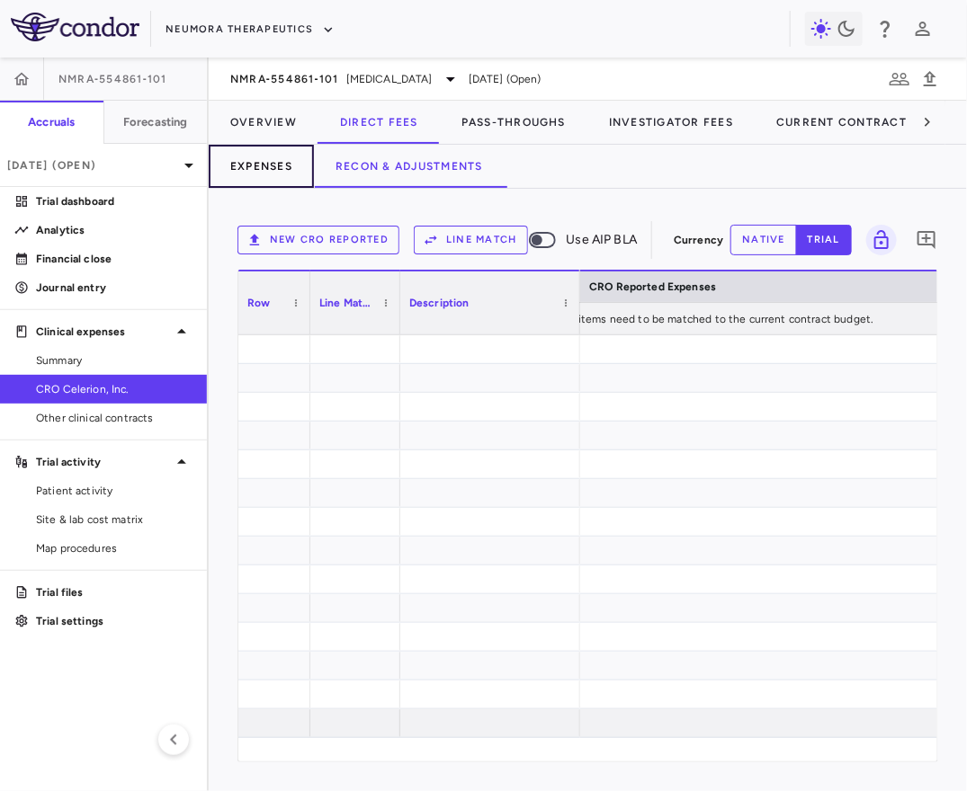
click at [258, 173] on button "Expenses" at bounding box center [261, 166] width 105 height 43
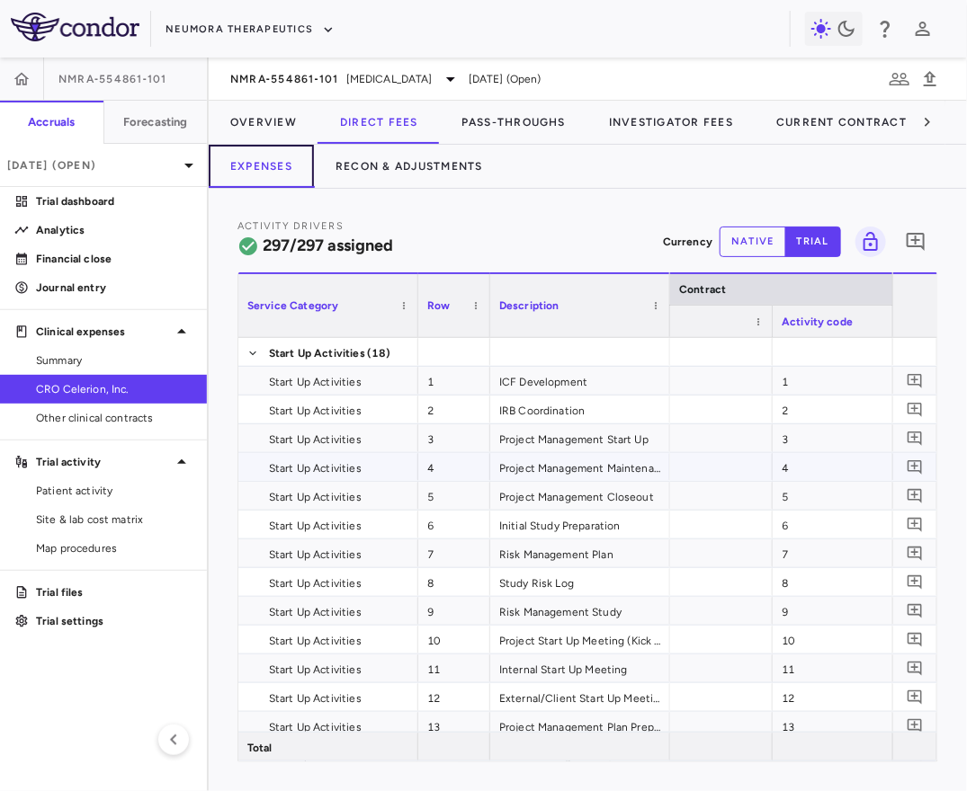
scroll to position [0, 99]
